Goal: Check status: Check status

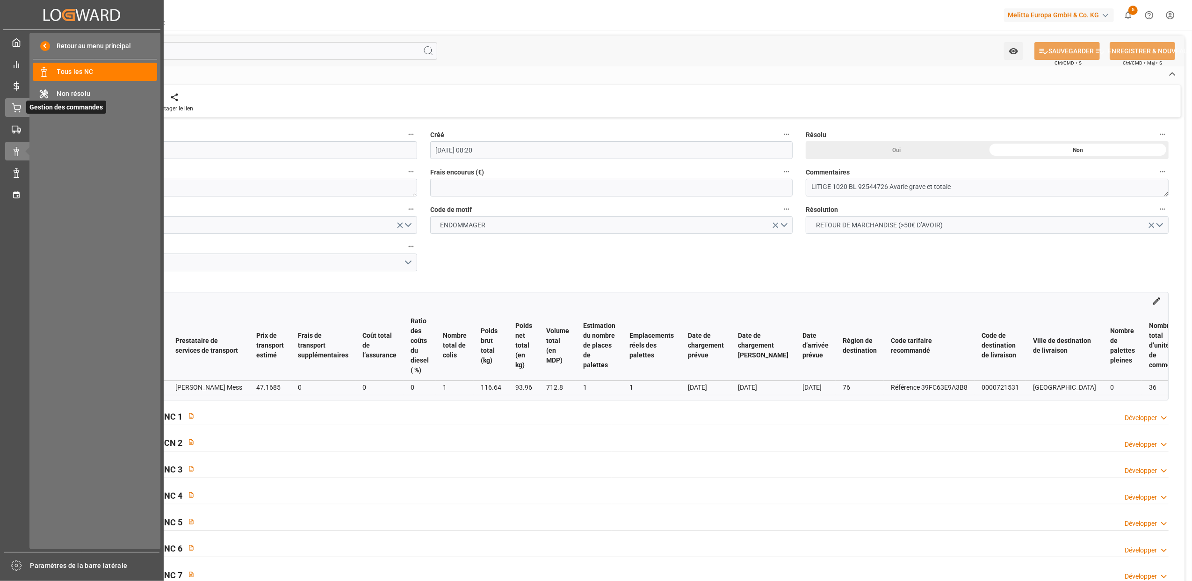
click at [25, 106] on div "Gestion des commandes Gestion des commandes" at bounding box center [81, 107] width 153 height 18
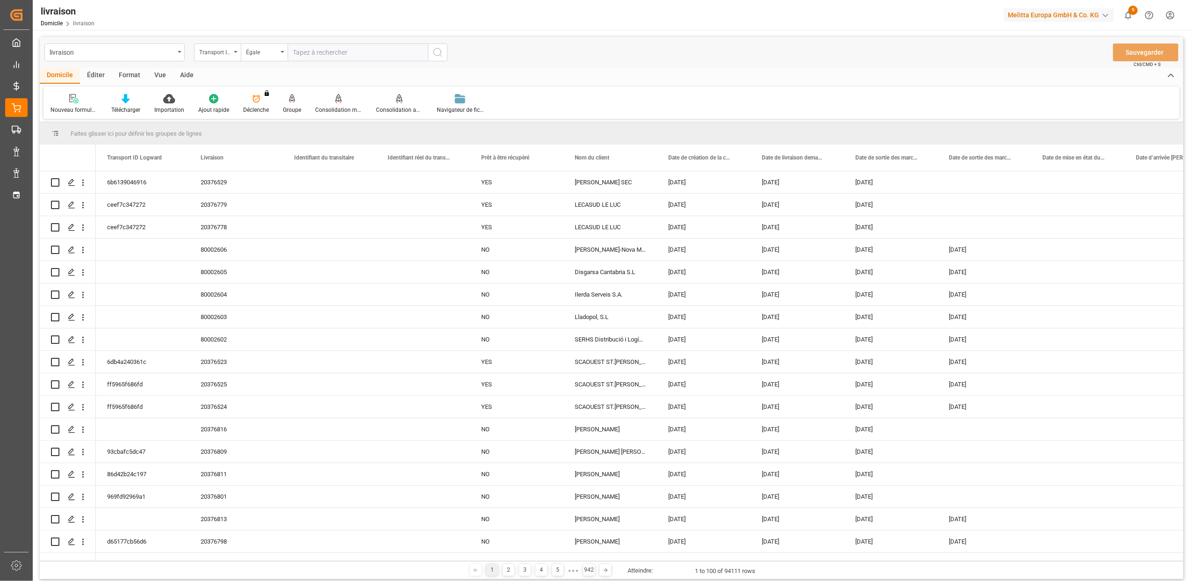
click at [236, 52] on icon "Ouvrir le menu" at bounding box center [236, 52] width 4 height 2
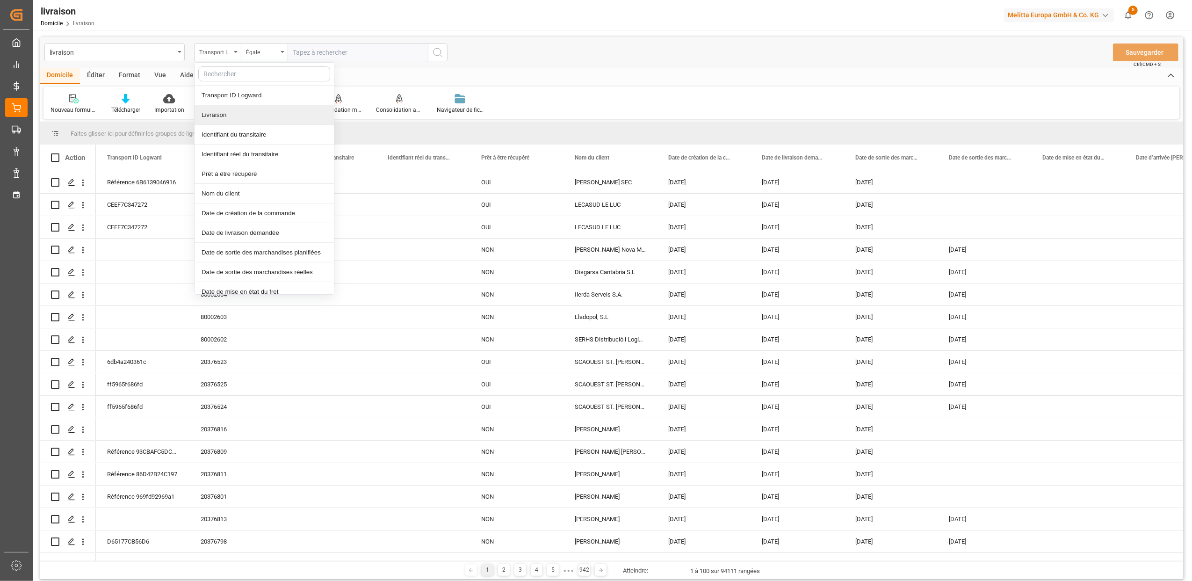
click at [227, 115] on div "Livraison" at bounding box center [264, 115] width 139 height 20
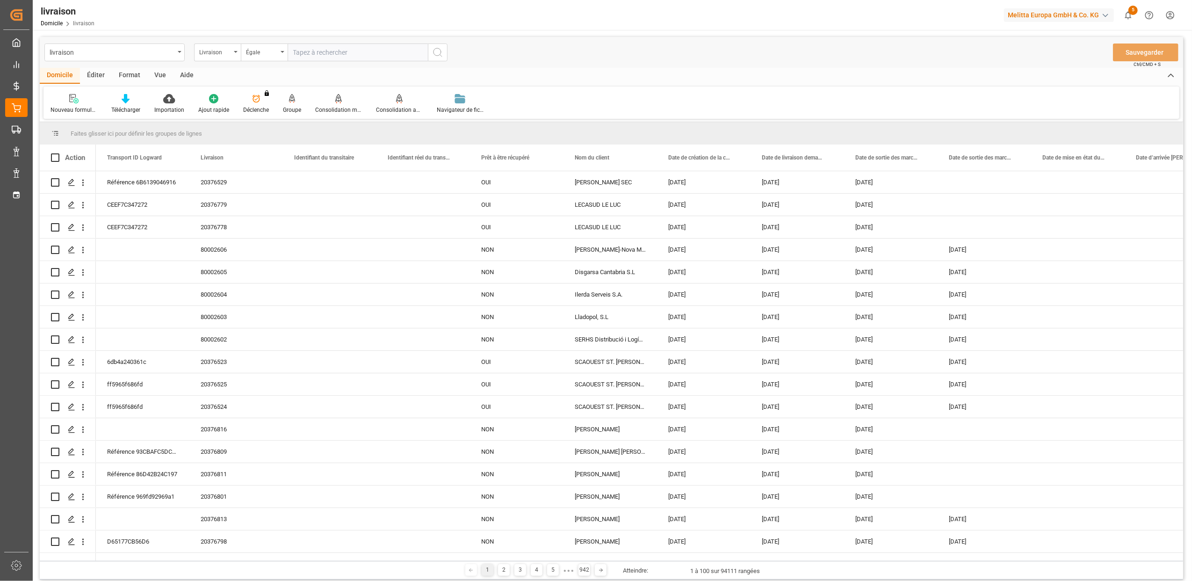
click at [298, 57] on input "text" at bounding box center [358, 52] width 140 height 18
type input "20376240"
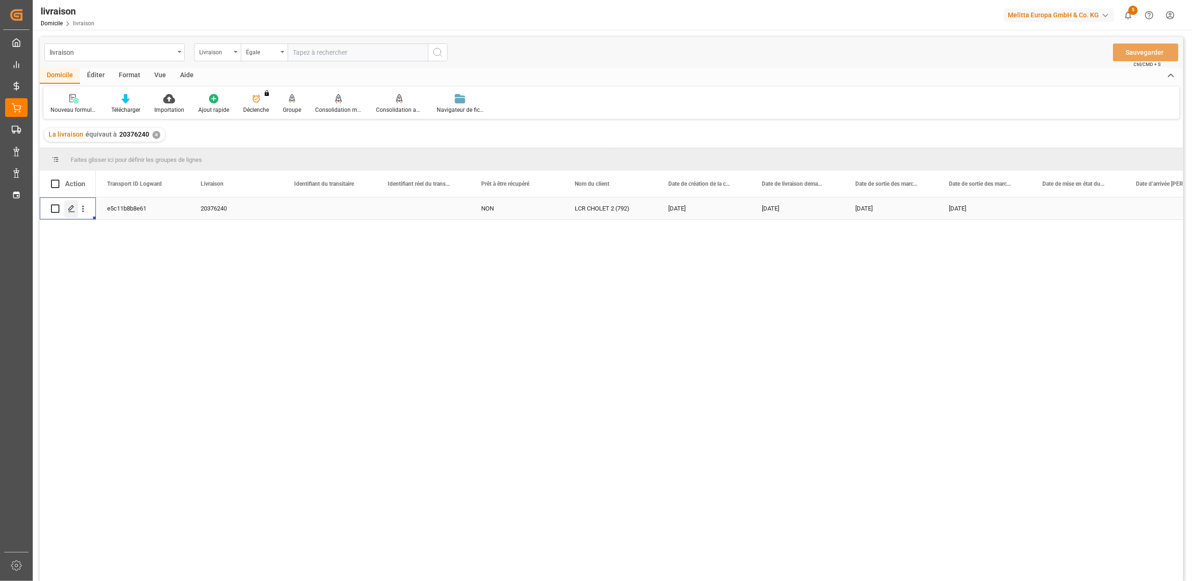
click at [75, 208] on div "Appuyez sur ESPACE pour sélectionner cette rangée." at bounding box center [71, 208] width 14 height 17
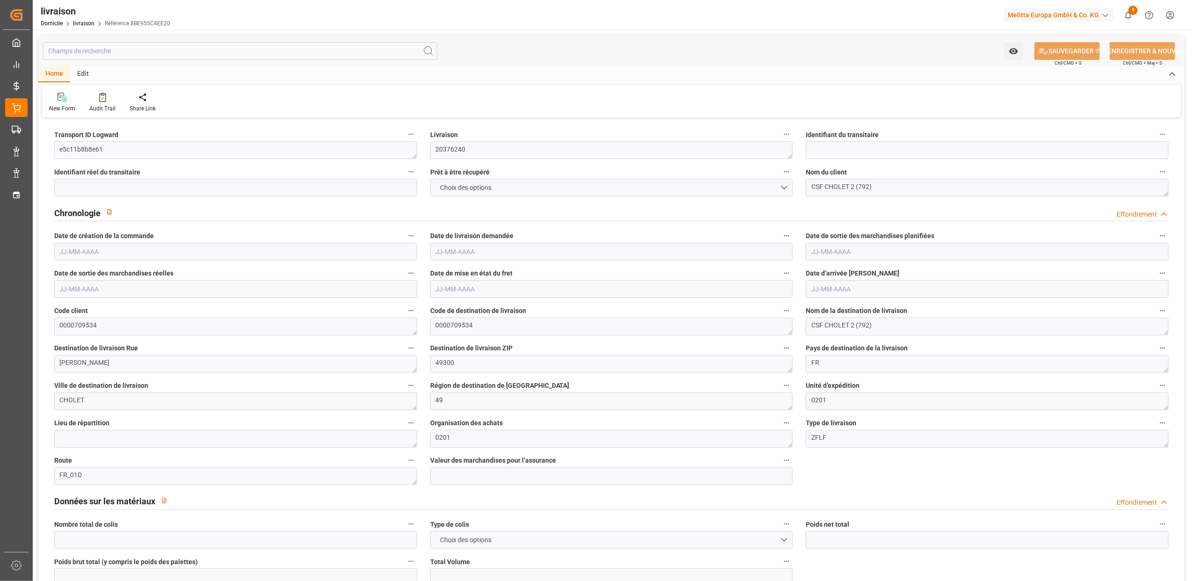
type input "29"
type input "6165.288"
type input "8407.674"
type input "24518.096"
type input "713"
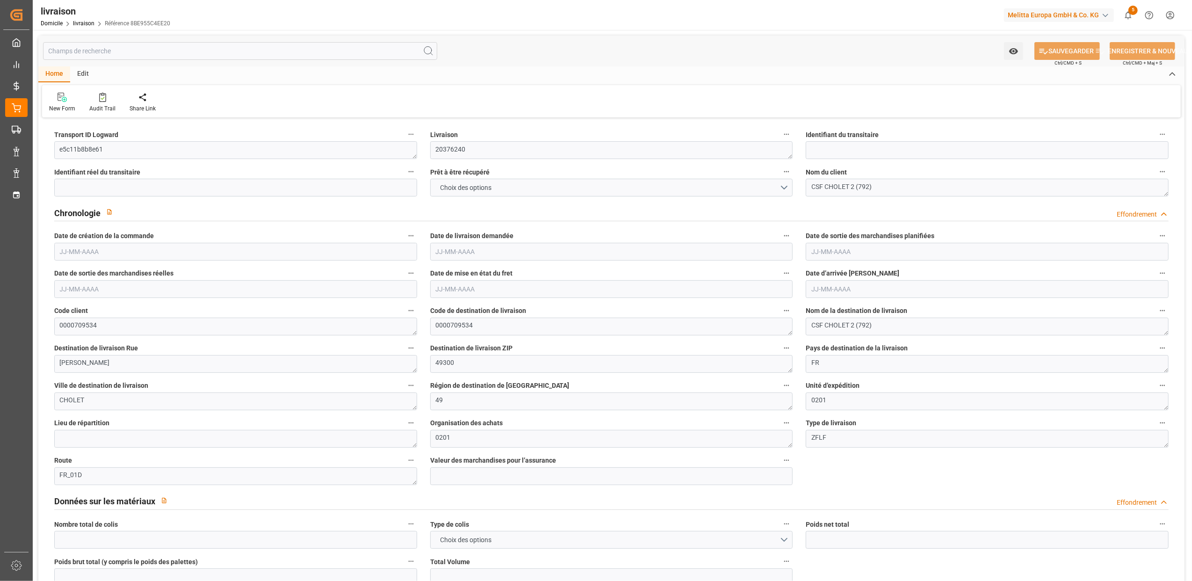
type input "29"
type input "17"
type input "23"
type input "0"
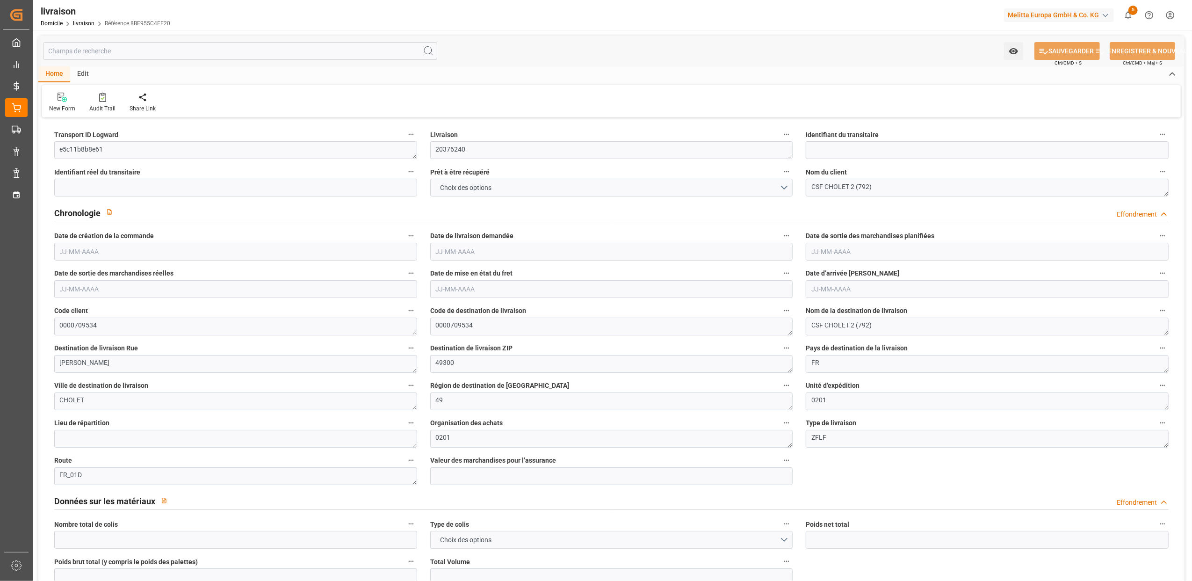
type input "0"
type input "-27.8883"
type input "688.6"
type input "660.7117"
type input "41.65"
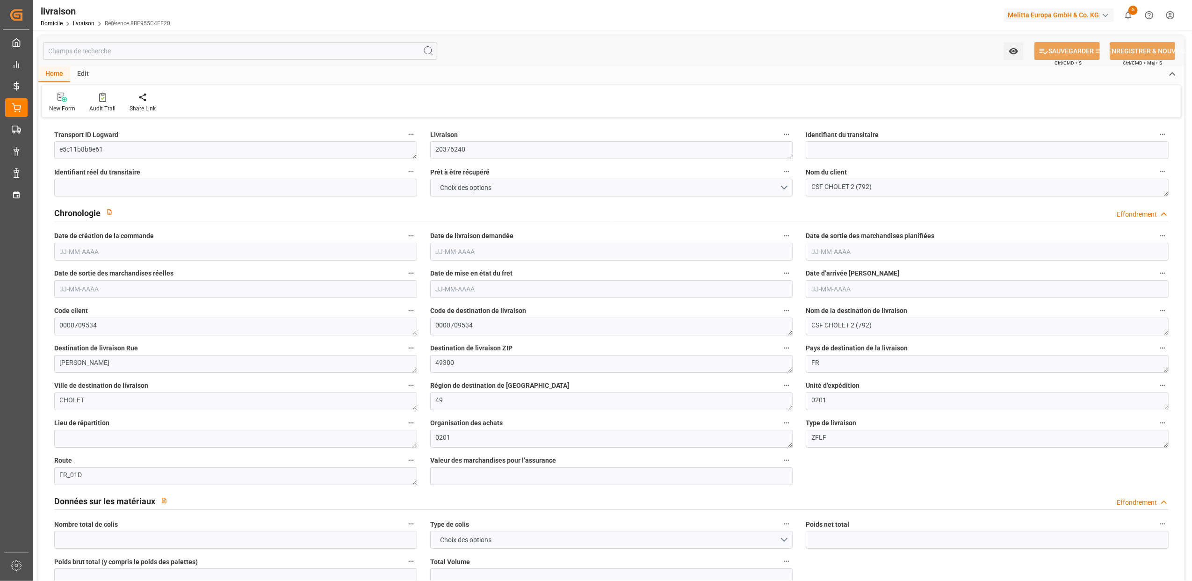
type input "256.68"
type input "1.5"
type input "1.3"
type input "0"
type input "43.5"
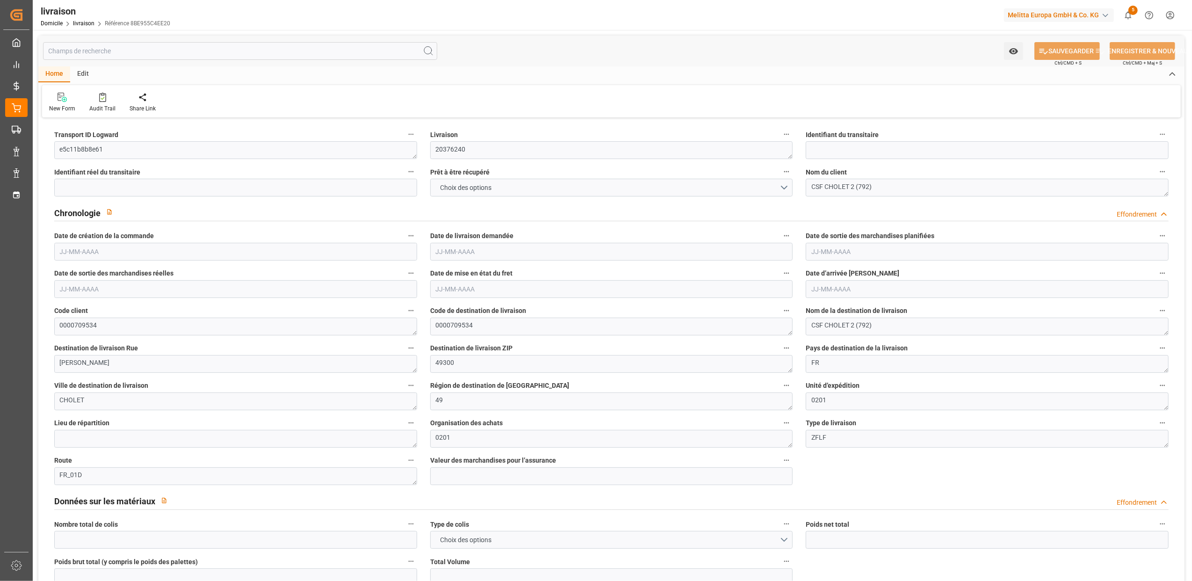
type input "7370.818"
type input "101"
type input "2976.0894"
type input "0.1915"
type input "0"
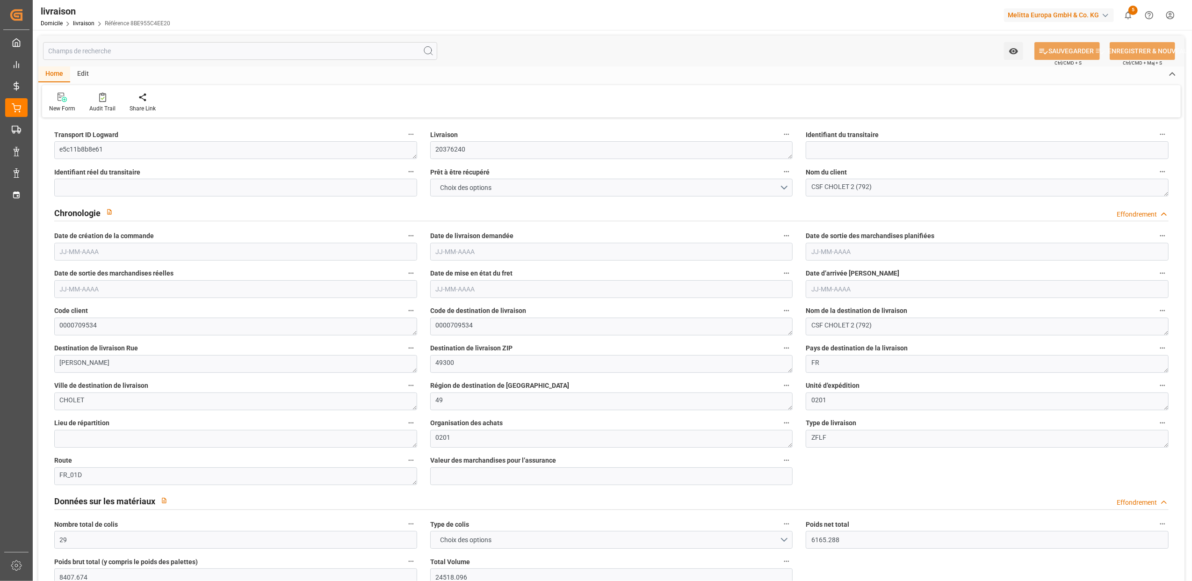
type input "[DATE]"
type input "[DATE] 11:00"
